Goal: Information Seeking & Learning: Learn about a topic

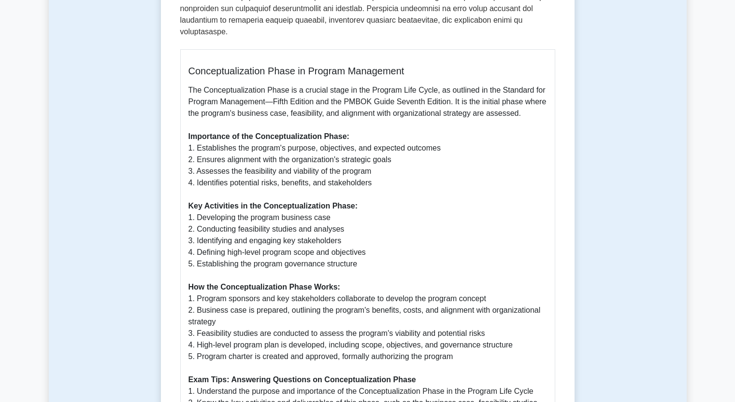
scroll to position [393, 0]
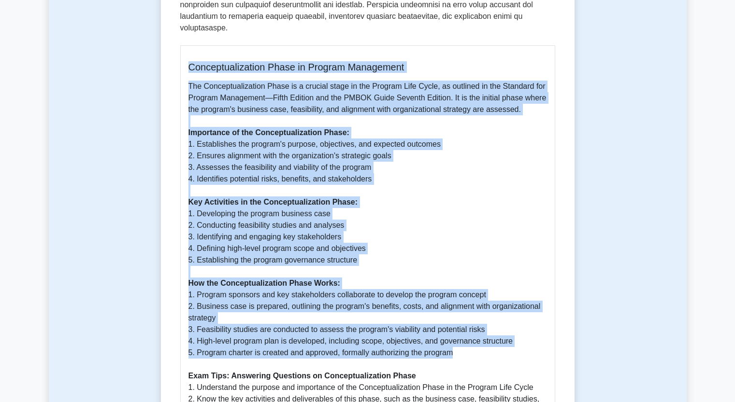
drag, startPoint x: 190, startPoint y: 54, endPoint x: 456, endPoint y: 346, distance: 395.0
click at [456, 346] on div "Conceptualization Phase in Program Management The Conceptualization Phase is a …" at bounding box center [367, 285] width 375 height 480
copy div "Conceptualization Phase in Program Management The Conceptualization Phase is a …"
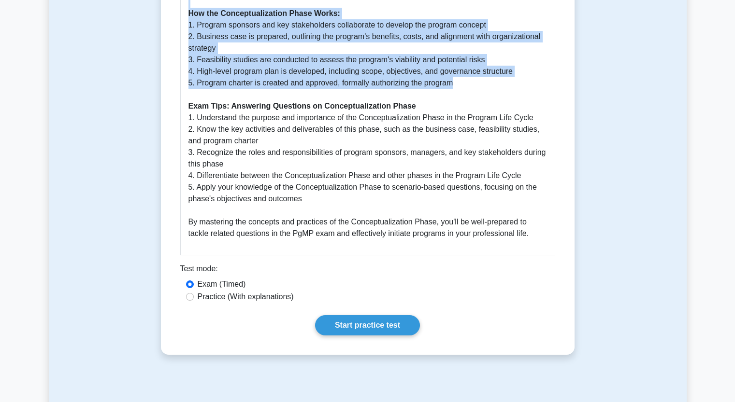
scroll to position [666, 0]
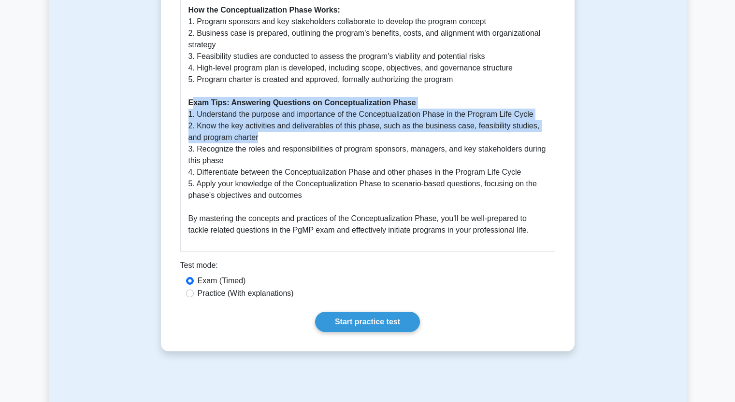
drag, startPoint x: 190, startPoint y: 91, endPoint x: 242, endPoint y: 126, distance: 62.7
click at [242, 126] on p "The Conceptualization Phase is a crucial stage in the Program Life Cycle, as ou…" at bounding box center [367, 21] width 358 height 429
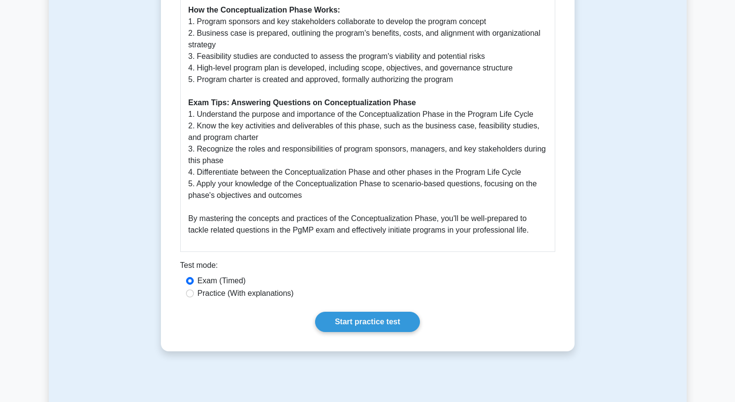
click at [188, 99] on b "Exam Tips: Answering Questions on Conceptualization Phase" at bounding box center [302, 103] width 228 height 8
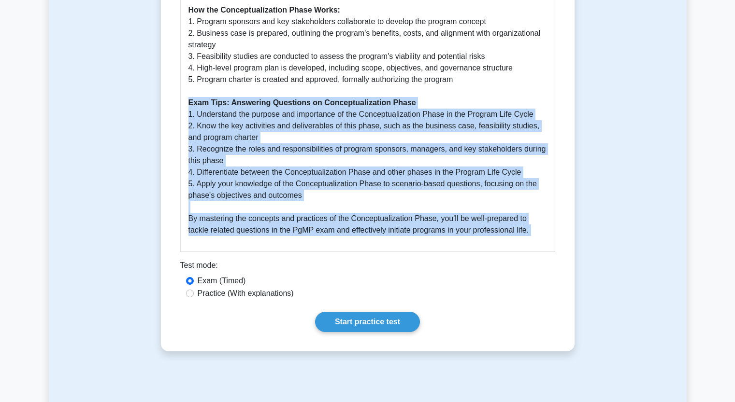
drag, startPoint x: 188, startPoint y: 93, endPoint x: 529, endPoint y: 221, distance: 364.1
click at [529, 221] on p "The Conceptualization Phase is a crucial stage in the Program Life Cycle, as ou…" at bounding box center [367, 21] width 358 height 429
copy div "Exam Tips: Answering Questions on Conceptualization Phase 1. Understand the pur…"
click at [364, 312] on link "Start practice test" at bounding box center [367, 322] width 105 height 20
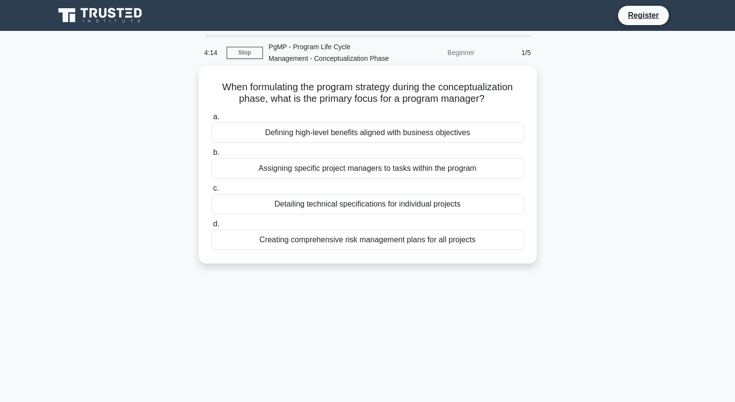
click at [399, 137] on div "Defining high-level benefits aligned with business objectives" at bounding box center [367, 133] width 313 height 20
click at [211, 120] on input "a. Defining high-level benefits aligned with business objectives" at bounding box center [211, 117] width 0 height 6
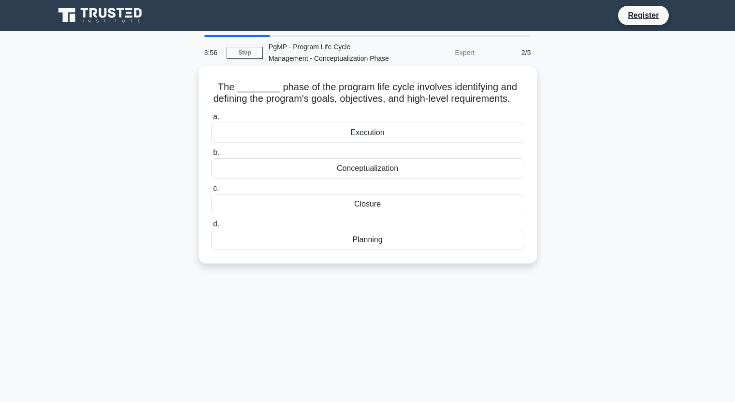
click at [388, 179] on div "Conceptualization" at bounding box center [367, 168] width 313 height 20
click at [211, 156] on input "b. Conceptualization" at bounding box center [211, 153] width 0 height 6
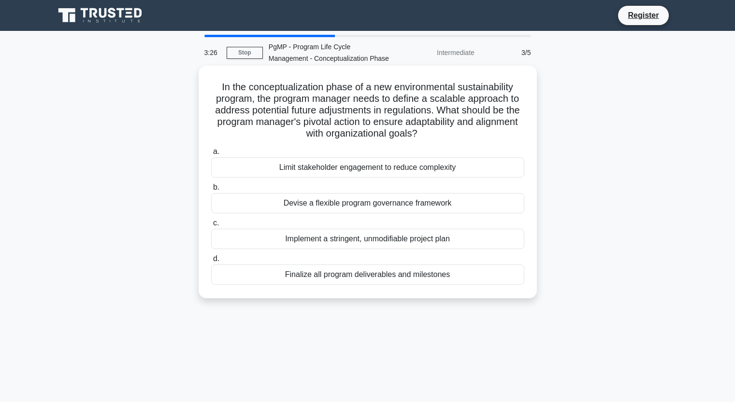
click at [394, 241] on div "Implement a stringent, unmodifiable project plan" at bounding box center [367, 239] width 313 height 20
click at [211, 227] on input "c. Implement a stringent, unmodifiable project plan" at bounding box center [211, 223] width 0 height 6
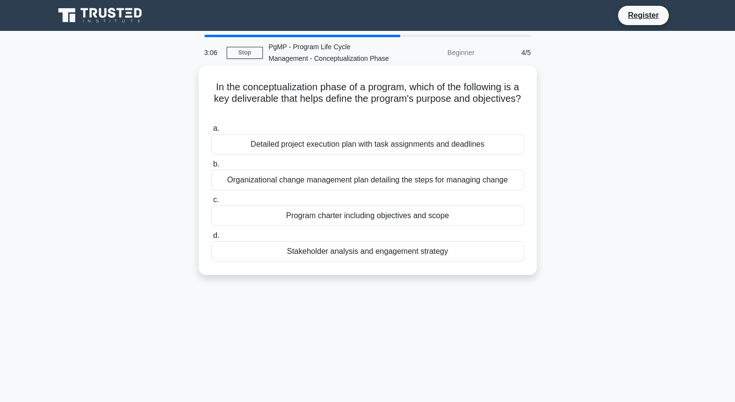
click at [430, 219] on div "Program charter including objectives and scope" at bounding box center [367, 216] width 313 height 20
click at [211, 203] on input "c. Program charter including objectives and scope" at bounding box center [211, 200] width 0 height 6
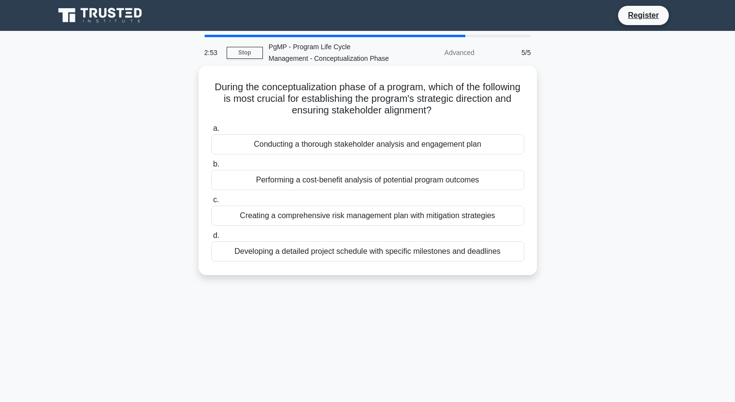
click at [464, 217] on div "Creating a comprehensive risk management plan with mitigation strategies" at bounding box center [367, 216] width 313 height 20
click at [211, 203] on input "c. Creating a comprehensive risk management plan with mitigation strategies" at bounding box center [211, 200] width 0 height 6
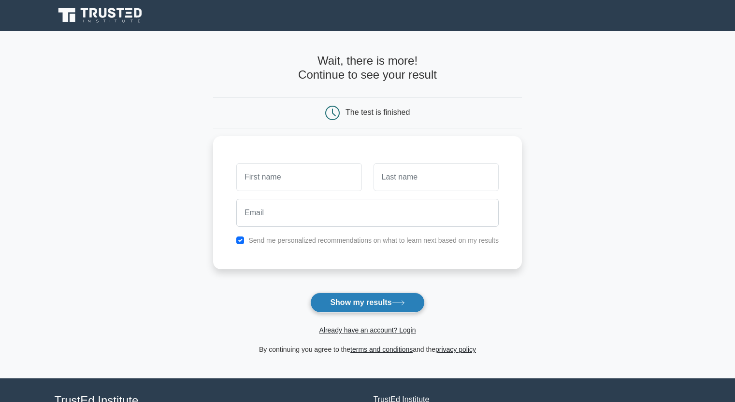
click at [357, 302] on button "Show my results" at bounding box center [367, 303] width 114 height 20
click at [591, 244] on main "Wait, there is more! Continue to see your result The test is finished and the" at bounding box center [367, 205] width 735 height 348
click at [336, 307] on button "Show my results" at bounding box center [367, 303] width 114 height 20
click at [104, 203] on main "Wait, there is more! Continue to see your result The test is finished and the" at bounding box center [367, 205] width 735 height 348
